Goal: Task Accomplishment & Management: Manage account settings

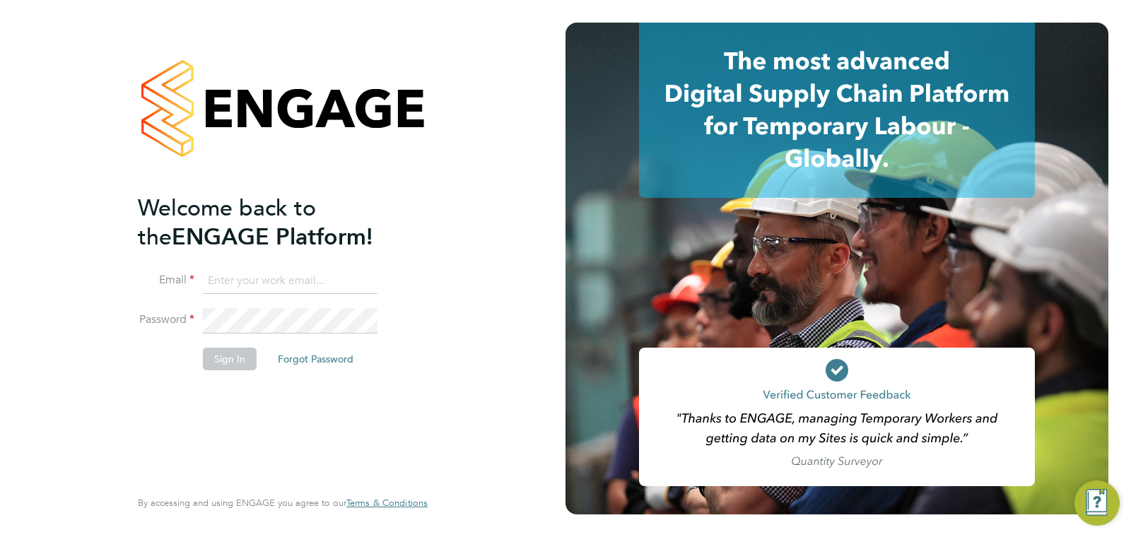
type input "support@engagelabs.io"
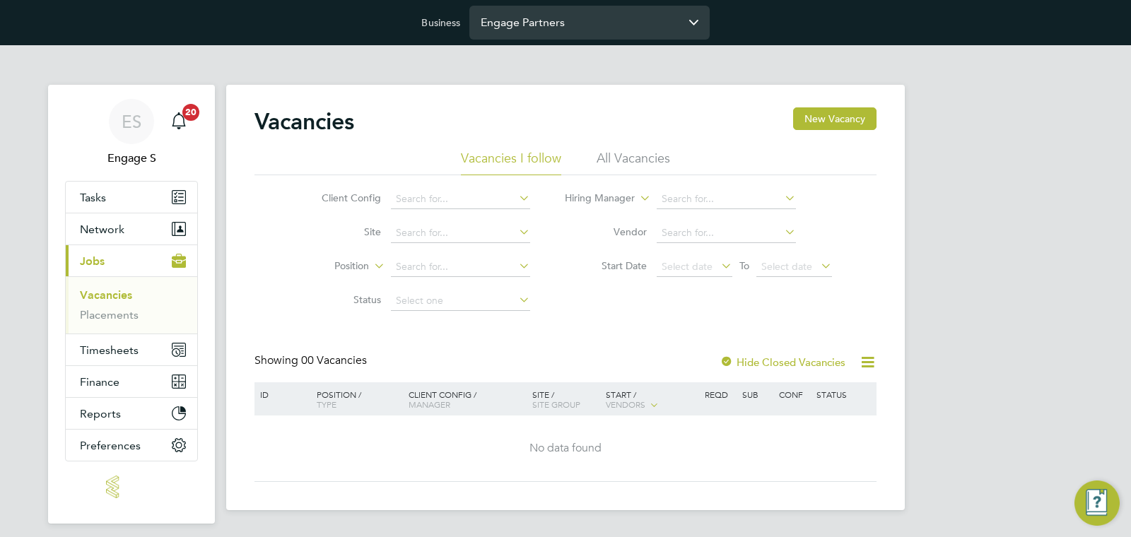
click at [563, 19] on input "Engage Partners" at bounding box center [589, 22] width 240 height 33
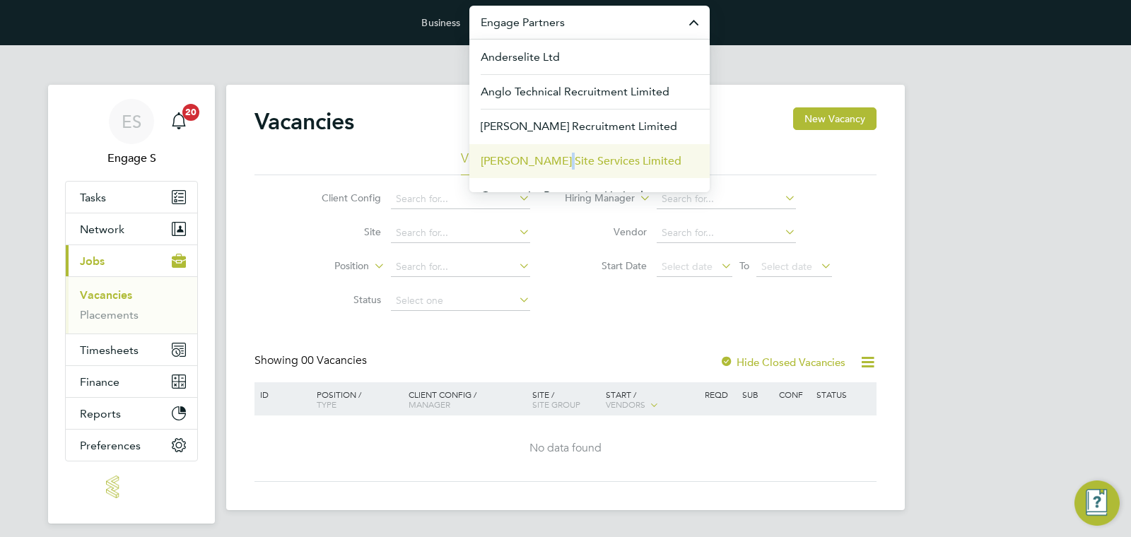
click at [548, 160] on span "[PERSON_NAME] Site Services Limited" at bounding box center [581, 161] width 201 height 17
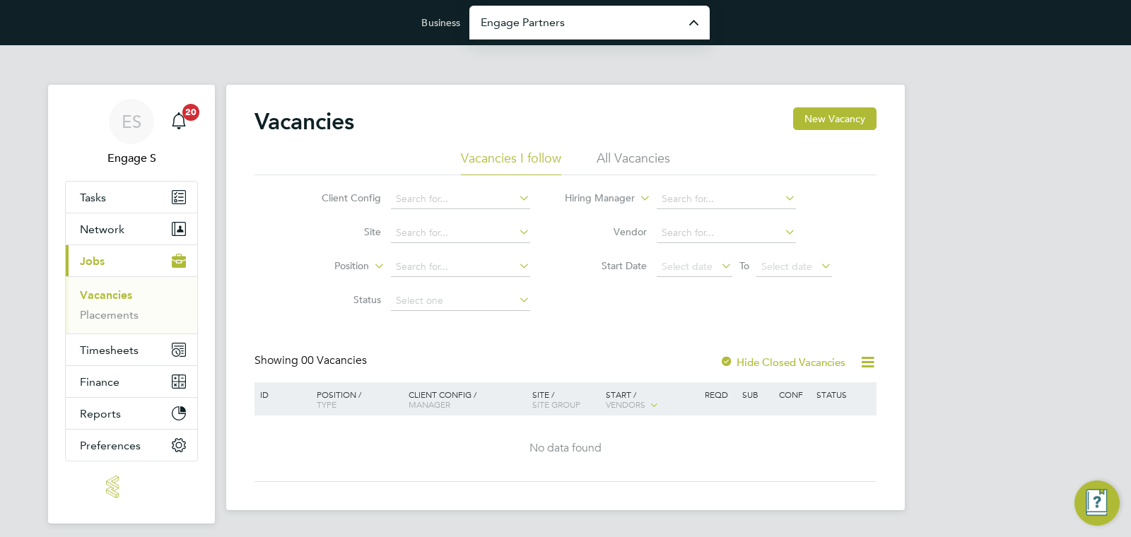
type input "[PERSON_NAME] Site Services Limited"
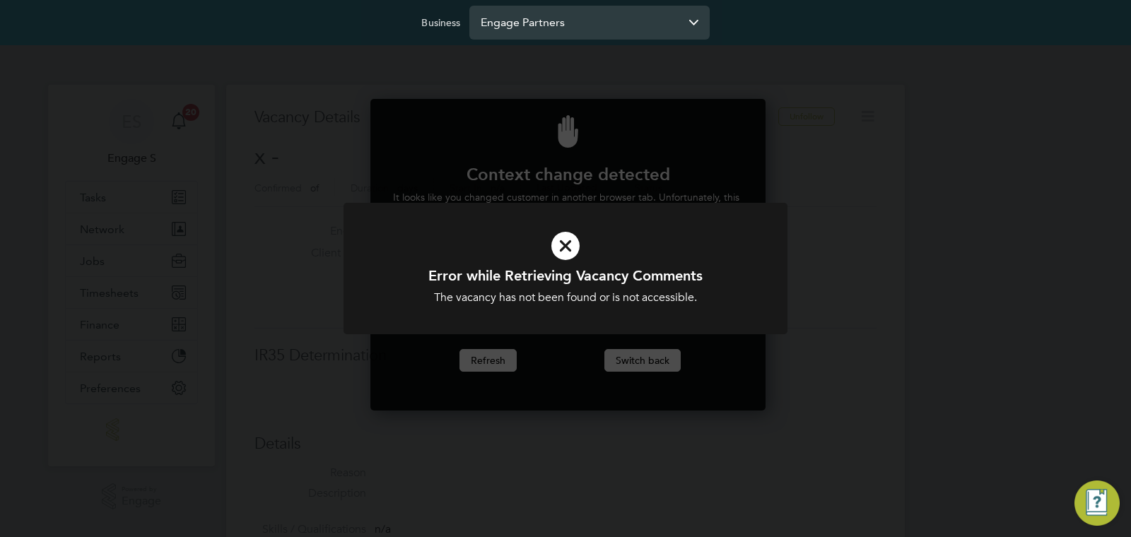
scroll to position [312, 390]
click at [578, 18] on input "Engage Partners" at bounding box center [589, 22] width 240 height 33
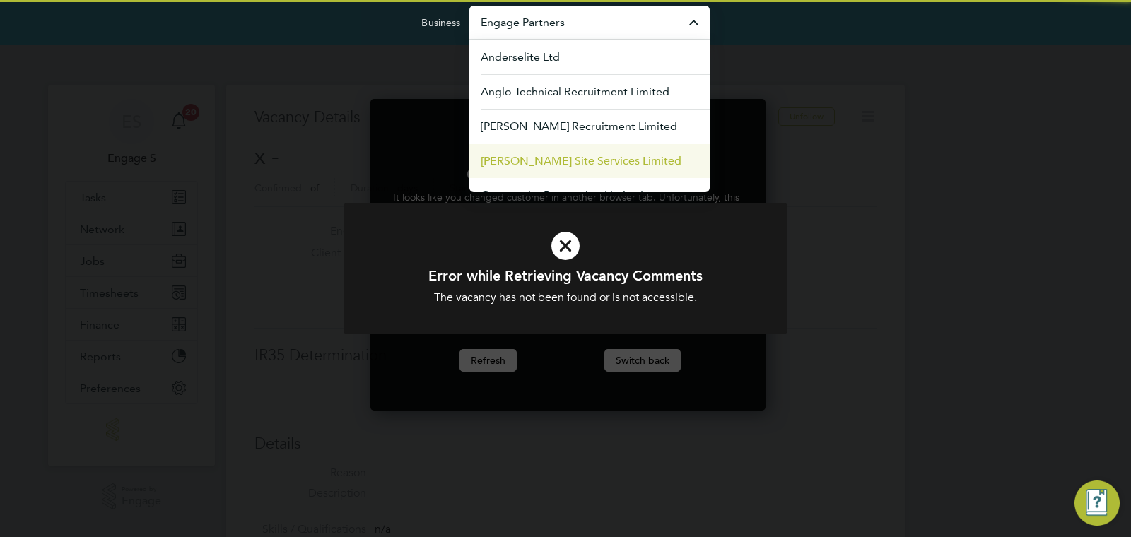
drag, startPoint x: 552, startPoint y: 156, endPoint x: 570, endPoint y: 153, distance: 18.7
click at [552, 156] on span "[PERSON_NAME] Site Services Limited" at bounding box center [581, 161] width 201 height 17
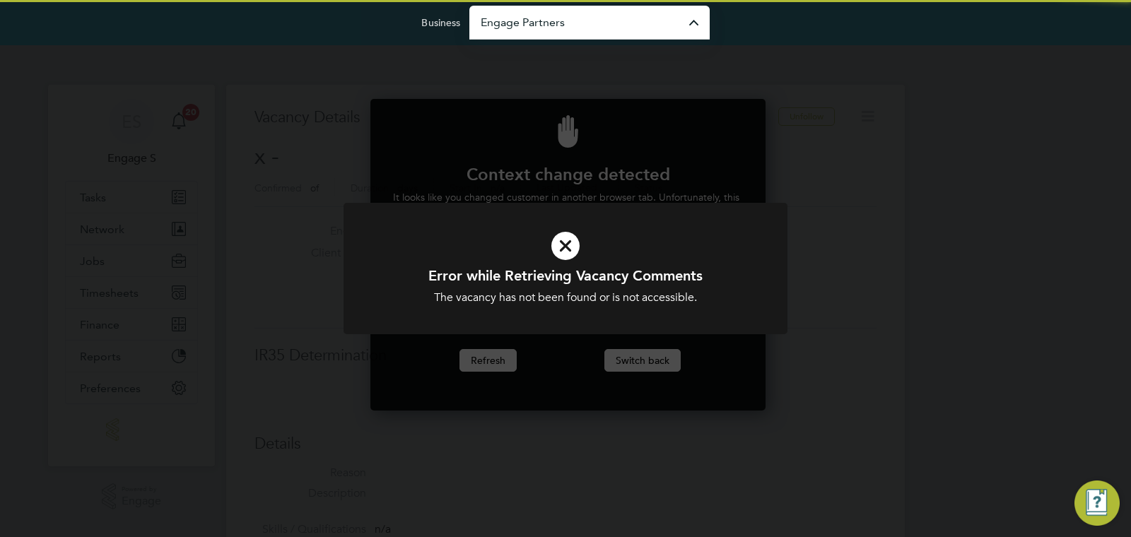
type input "[PERSON_NAME] Site Services Limited"
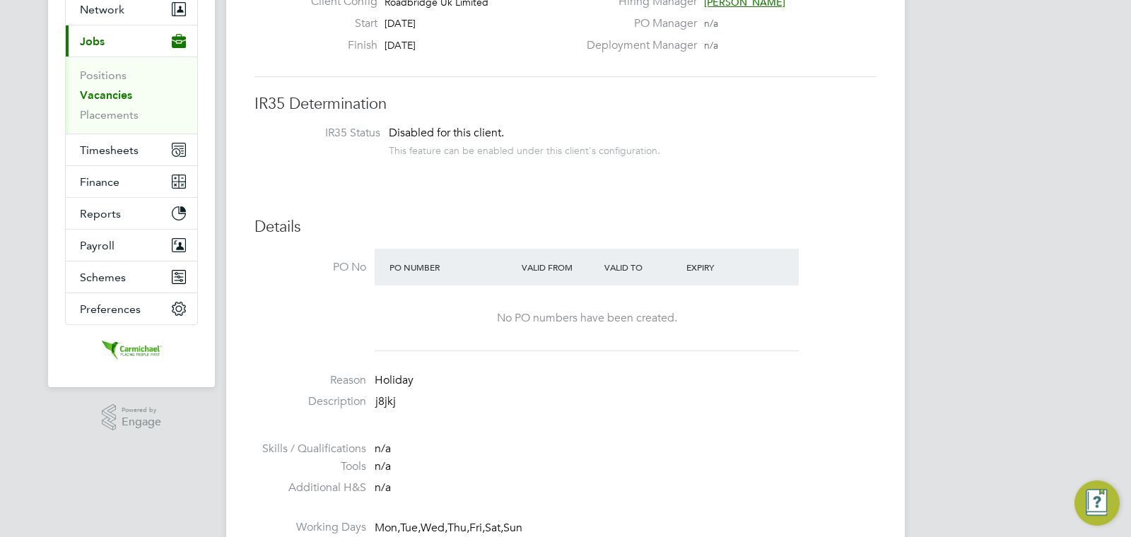
scroll to position [256, 0]
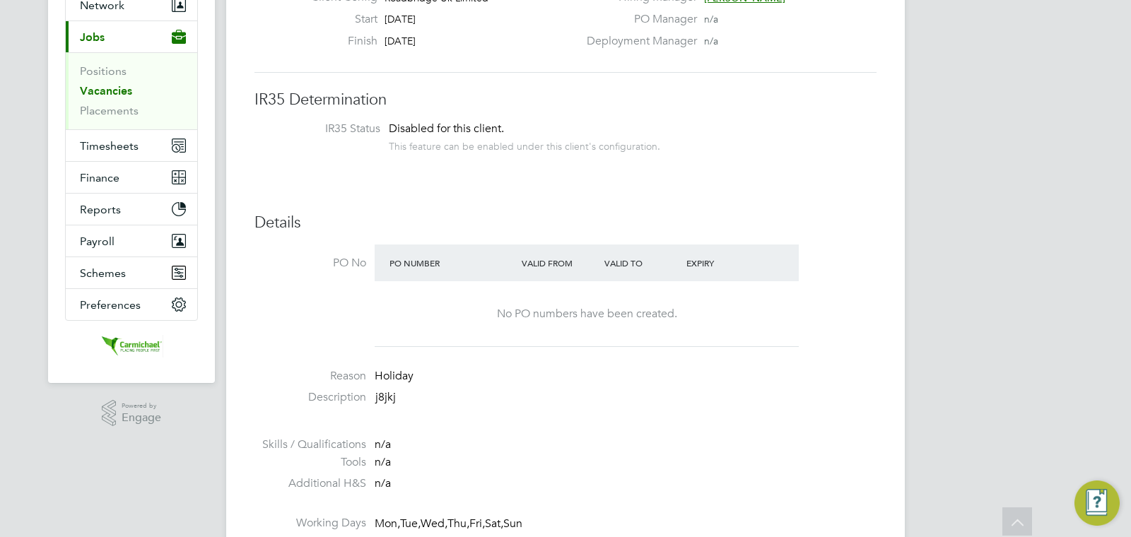
click at [641, 213] on h3 "Details" at bounding box center [565, 223] width 622 height 20
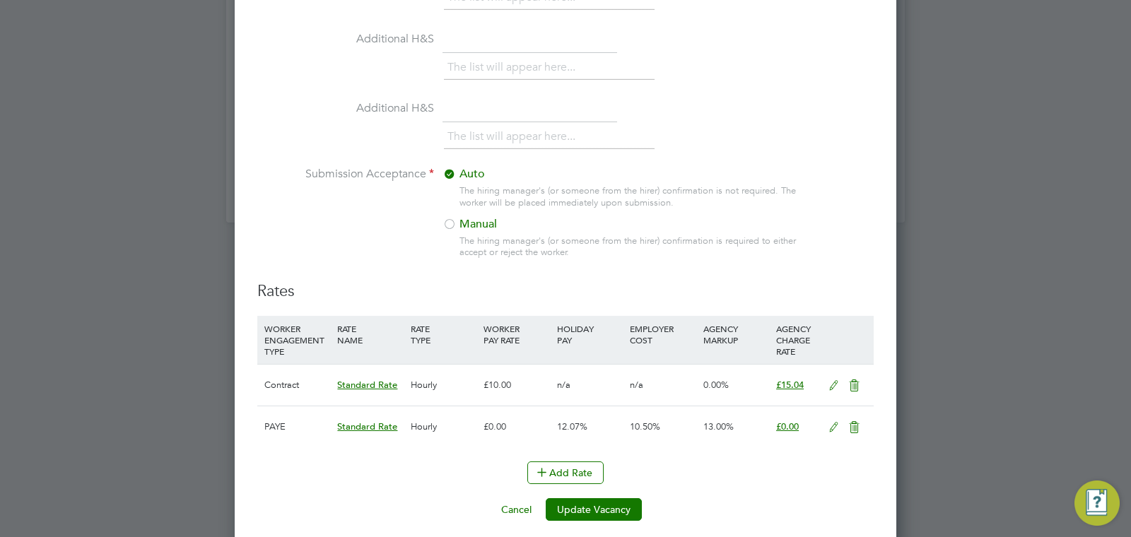
scroll to position [1684, 0]
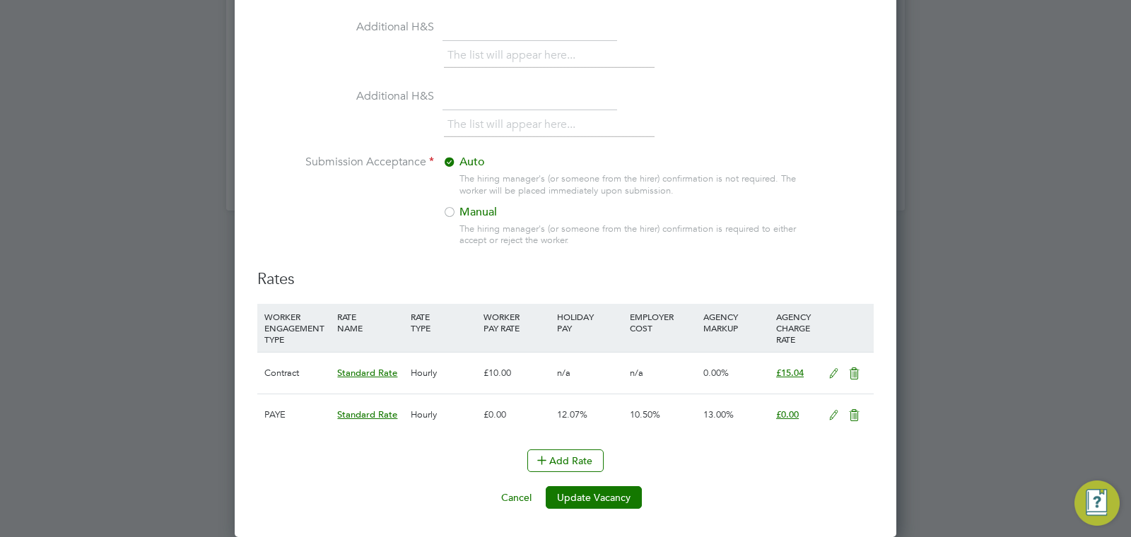
click at [827, 412] on icon at bounding box center [834, 415] width 18 height 11
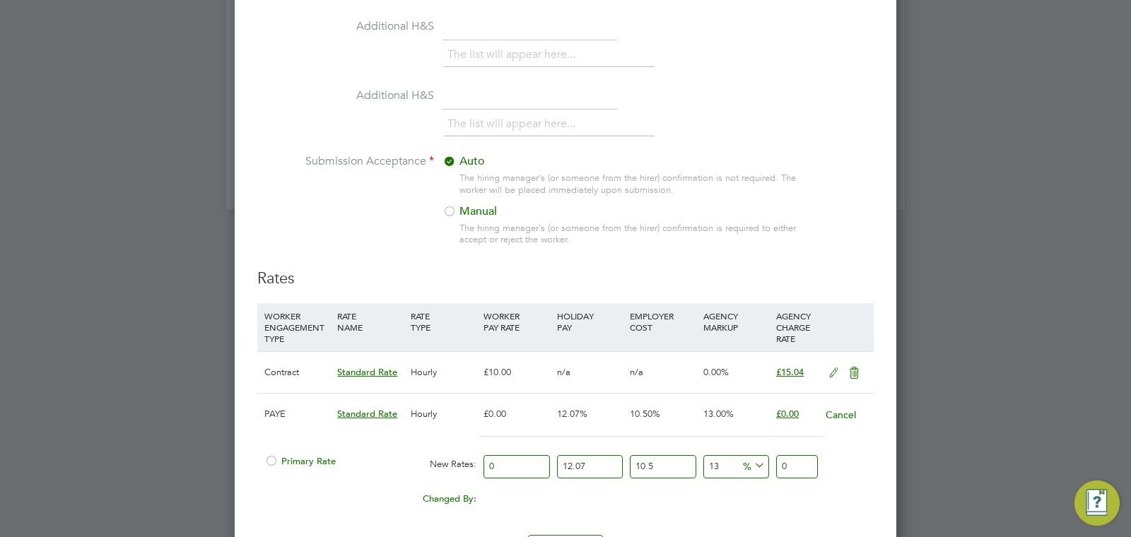
scroll to position [1954, 662]
click at [832, 379] on icon at bounding box center [834, 372] width 18 height 11
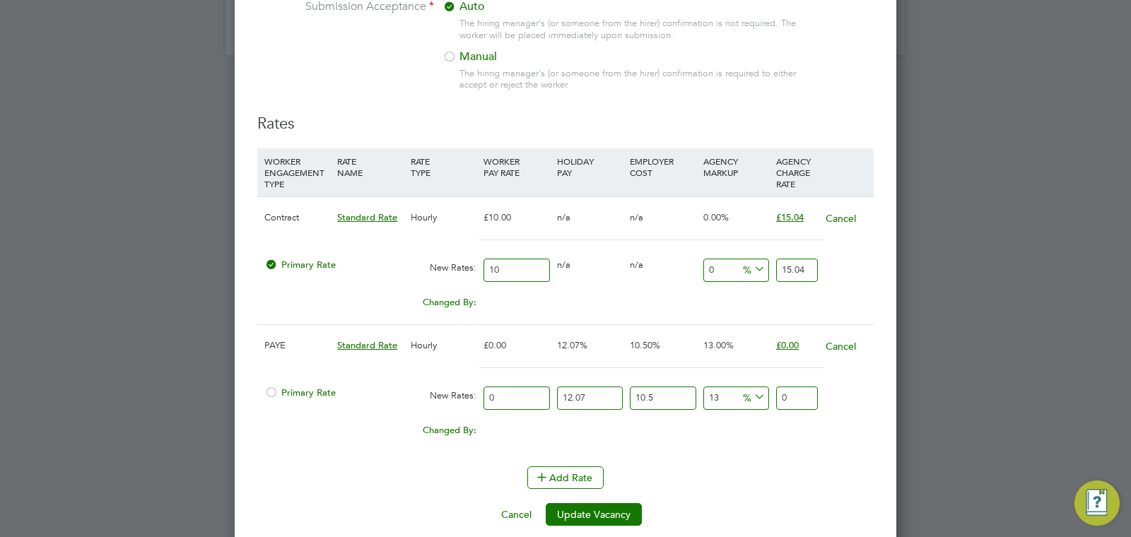
scroll to position [1856, 0]
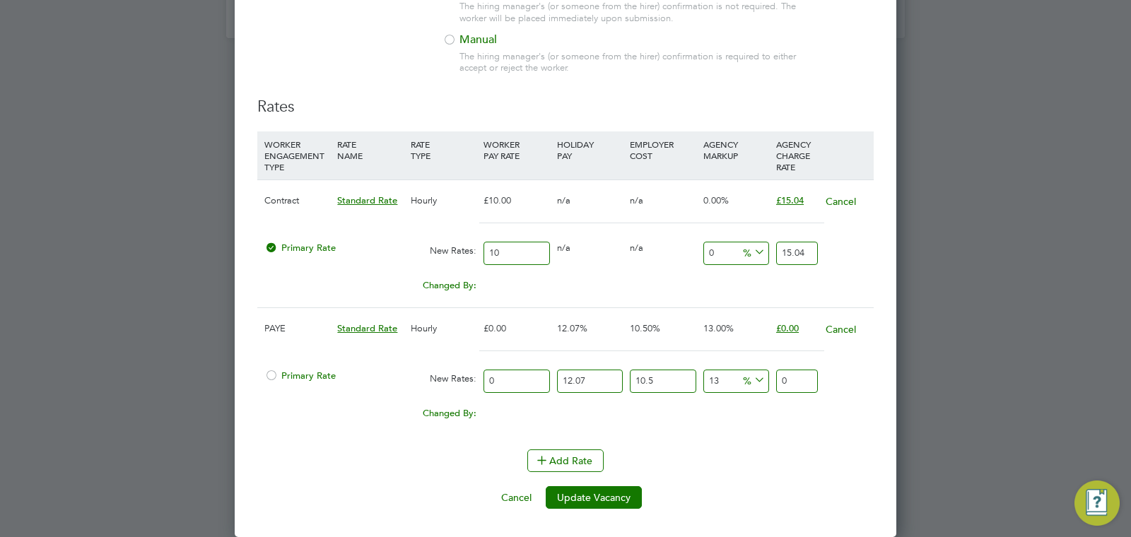
click at [751, 378] on icon at bounding box center [751, 380] width 0 height 20
click at [759, 411] on li "£" at bounding box center [754, 415] width 34 height 18
click at [746, 255] on span "%" at bounding box center [752, 252] width 29 height 16
click at [748, 284] on li "£" at bounding box center [754, 287] width 34 height 18
